Goal: Navigation & Orientation: Find specific page/section

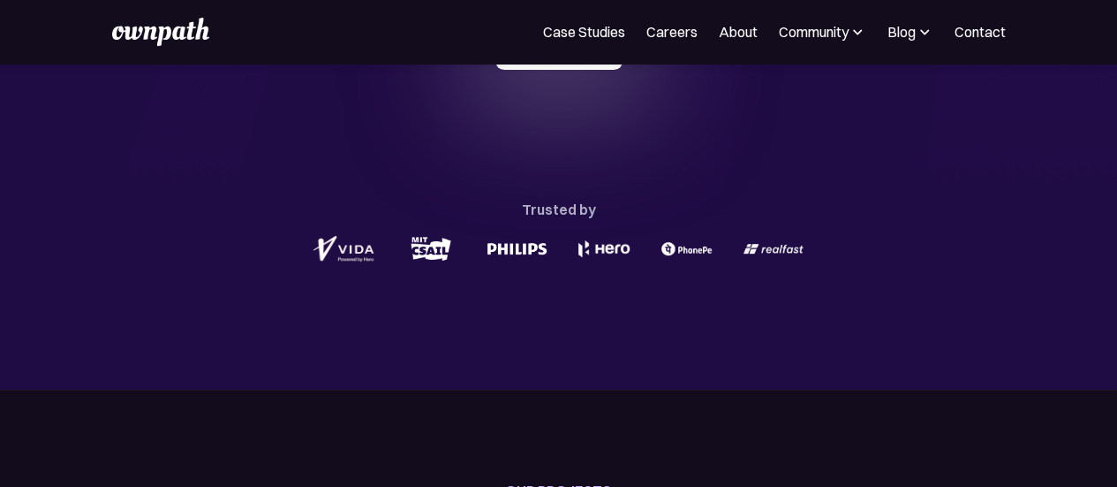
scroll to position [283, 0]
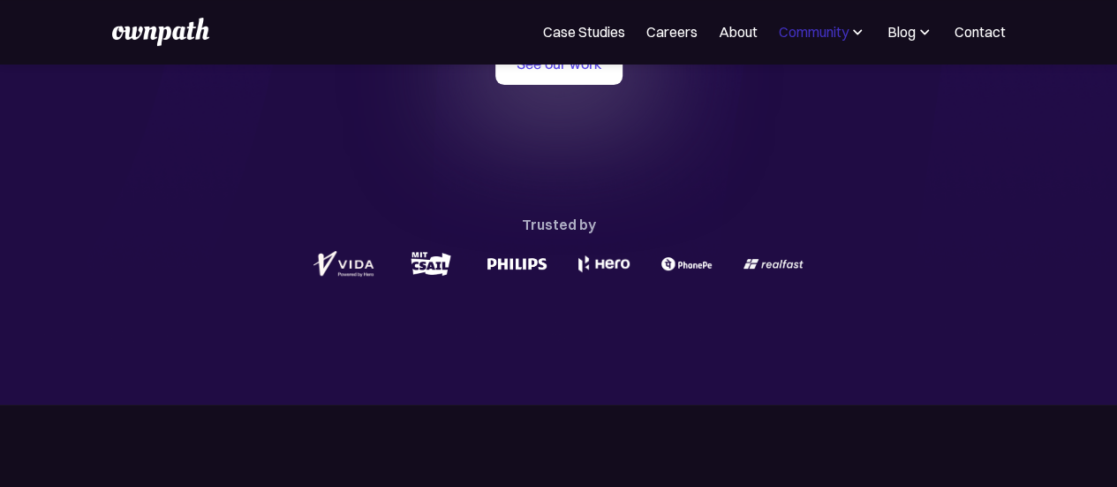
click at [818, 28] on div "Community" at bounding box center [814, 31] width 70 height 21
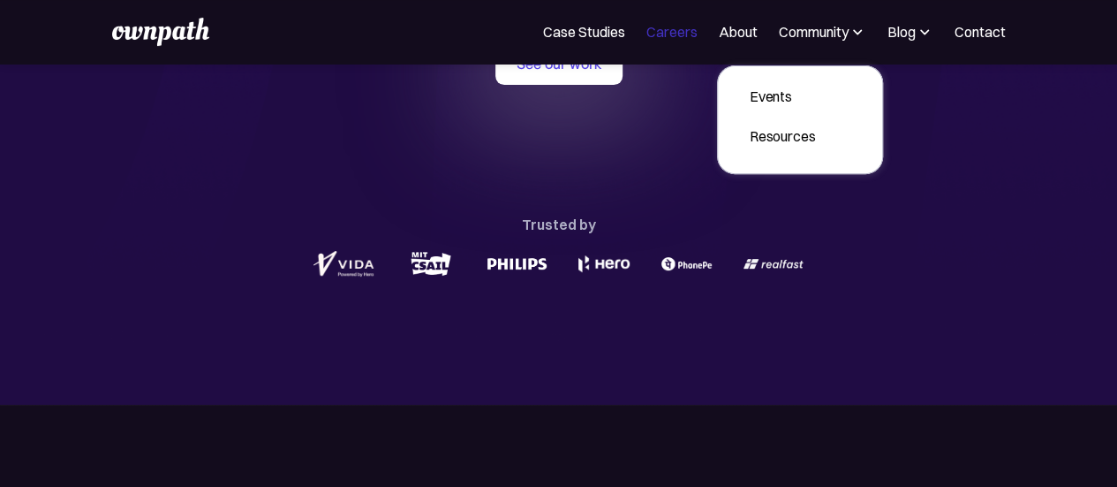
click at [687, 34] on link "Careers" at bounding box center [672, 31] width 51 height 21
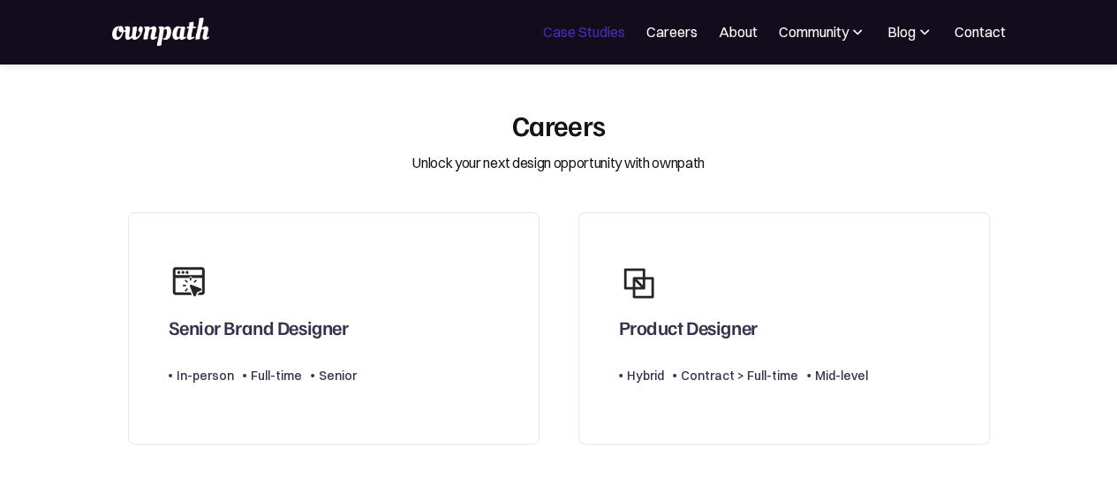
click at [583, 33] on link "Case Studies" at bounding box center [584, 31] width 82 height 21
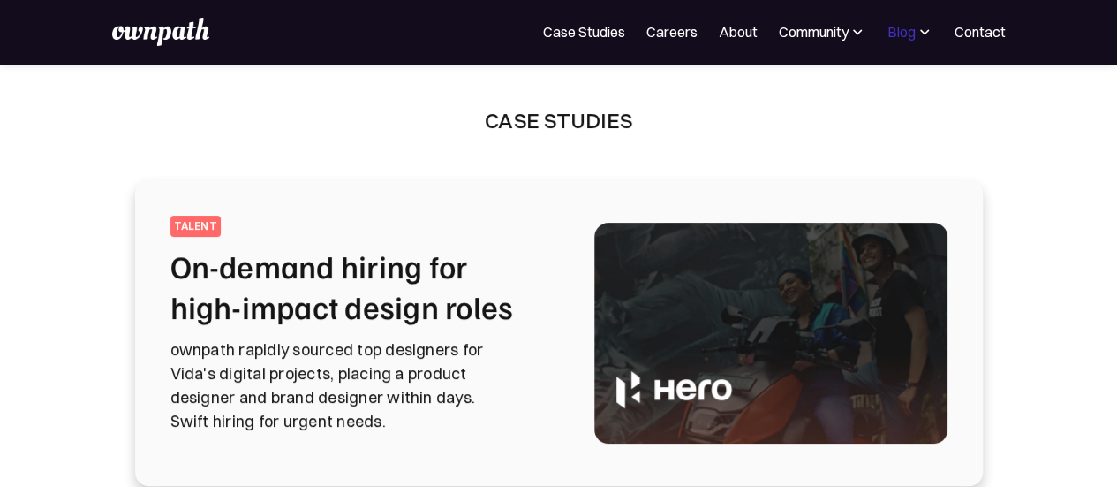
click at [914, 34] on div "Blog" at bounding box center [902, 31] width 28 height 21
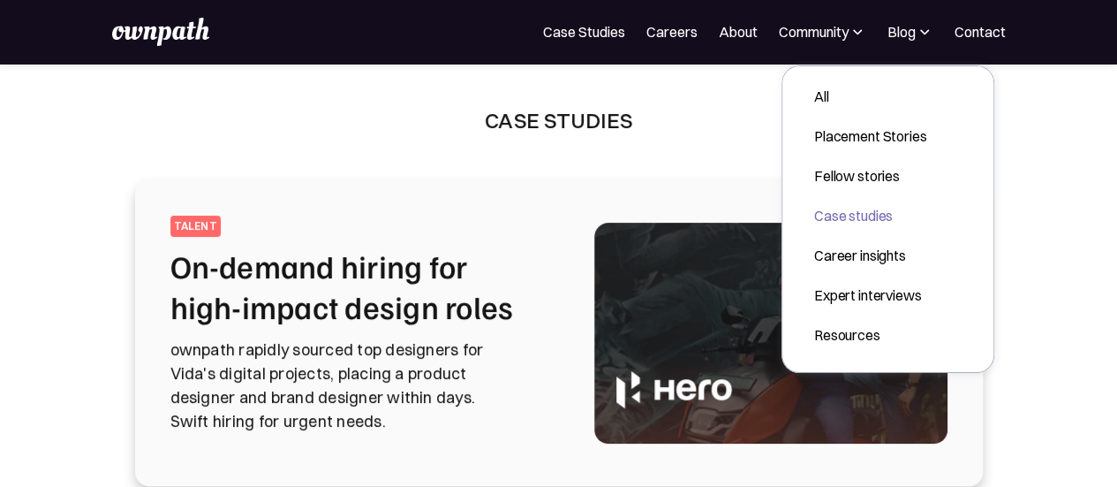
click at [816, 216] on div "Case studies" at bounding box center [870, 215] width 112 height 21
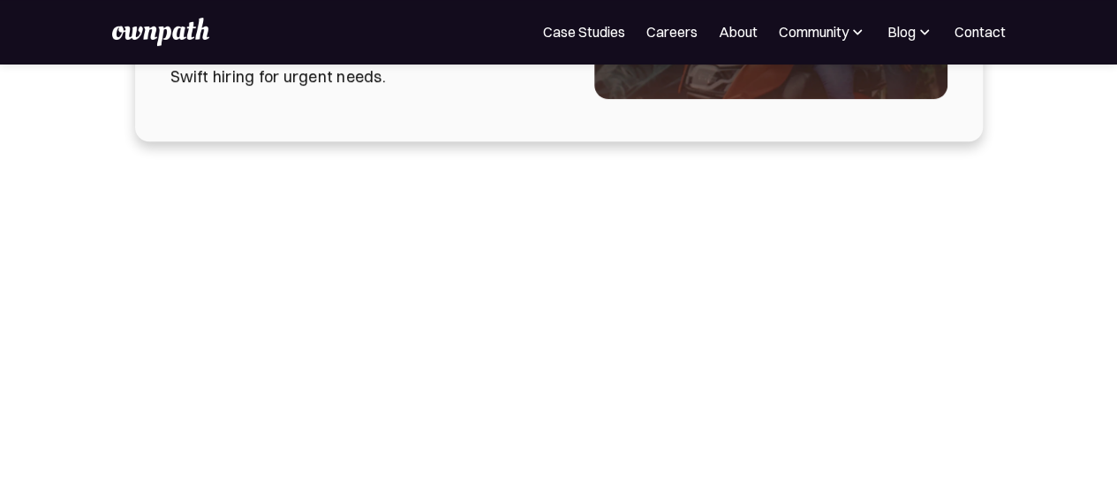
scroll to position [99, 0]
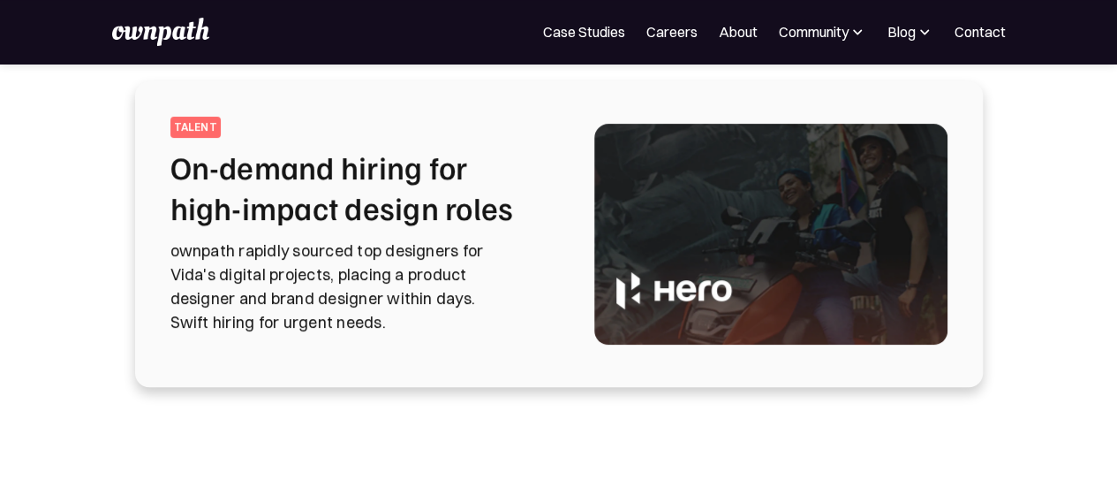
click at [816, 216] on img at bounding box center [770, 234] width 353 height 221
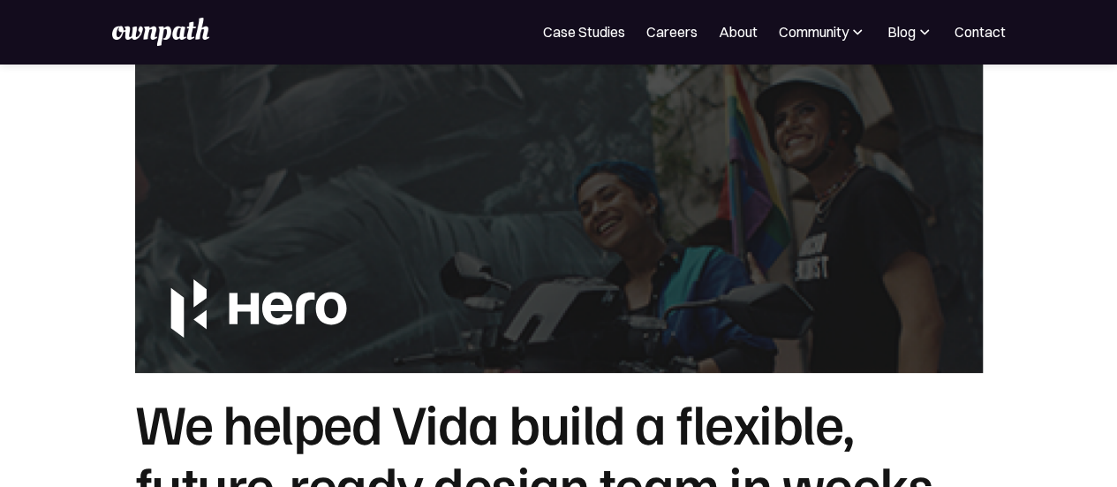
click at [193, 34] on img at bounding box center [160, 32] width 97 height 28
